Goal: Check status

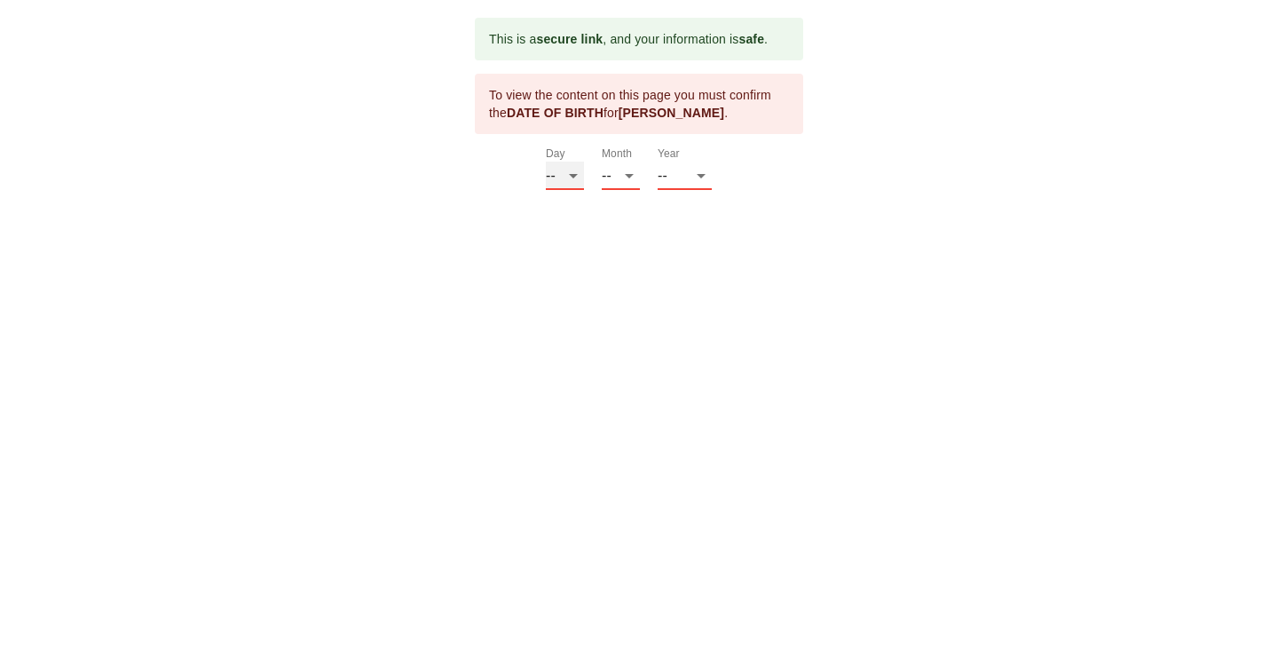
click at [546, 162] on select "-- 01 02 03 04 05 06 07 08 09 10 11 12 13 14 15 16 17 18 19 20 21 22 23 24 25 2…" at bounding box center [565, 176] width 38 height 28
select select "09"
click option "09" at bounding box center [0, 0] width 0 height 0
click at [602, 162] on select "-- 01 02 03 04 05 06 07 08 09 10 11 12" at bounding box center [621, 176] width 38 height 28
select select "03"
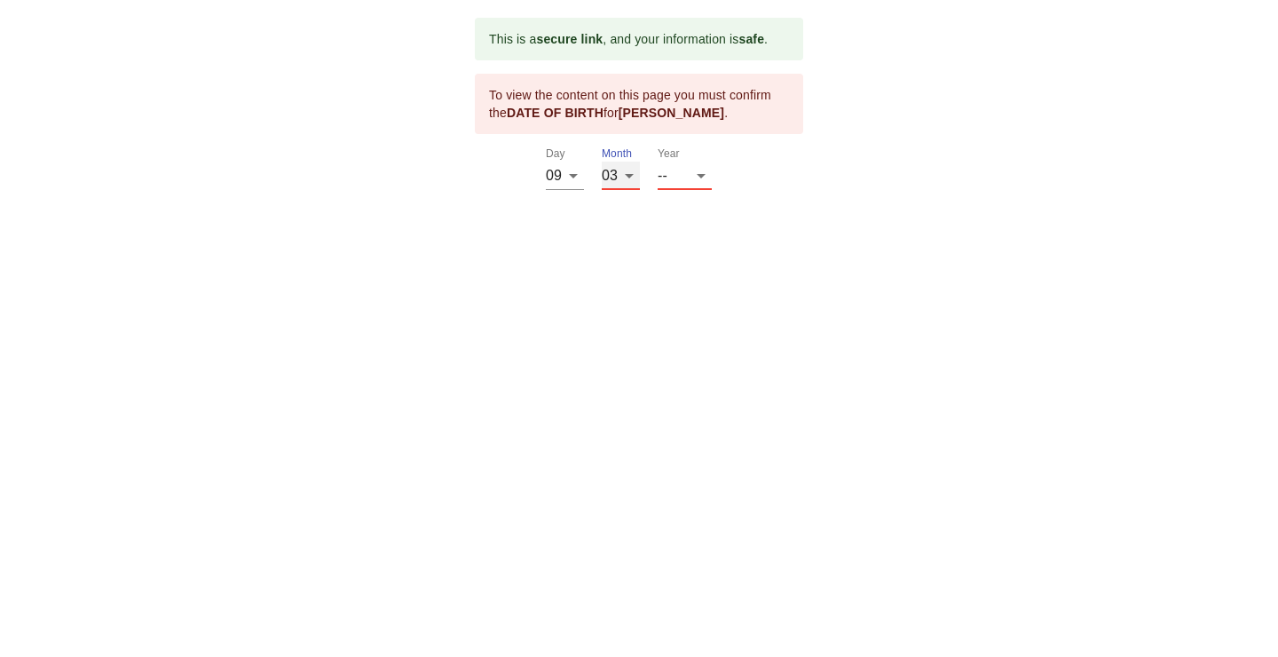
click option "03" at bounding box center [0, 0] width 0 height 0
click at [658, 162] on select "-- 2025 2024 2023 2022 2021 2020 2019 2018 2017 2016 2015 2014 2013 2012 2011 2…" at bounding box center [685, 176] width 54 height 28
